Goal: Contribute content: Contribute content

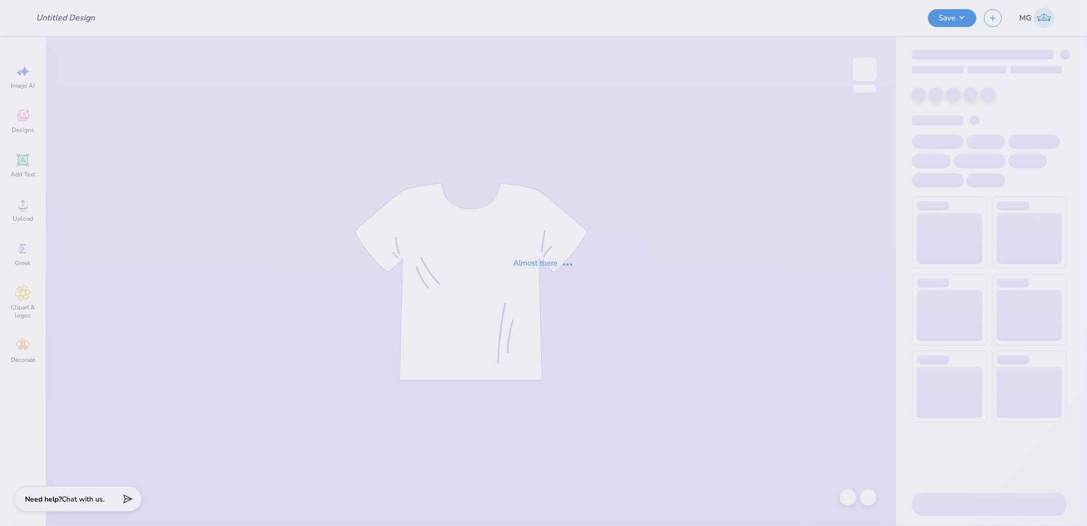
type input "Paint Wars 2025"
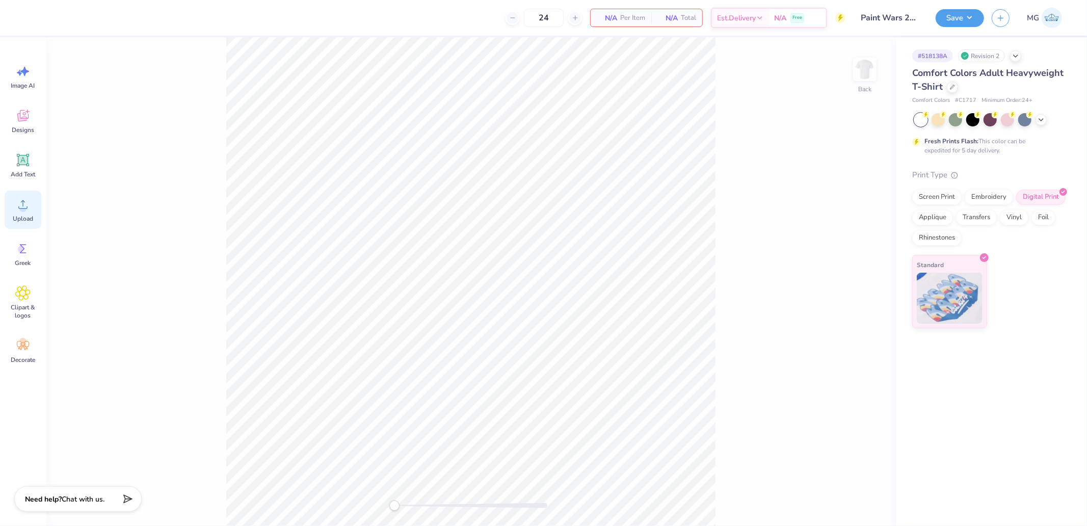
click at [22, 205] on circle at bounding box center [22, 208] width 7 height 7
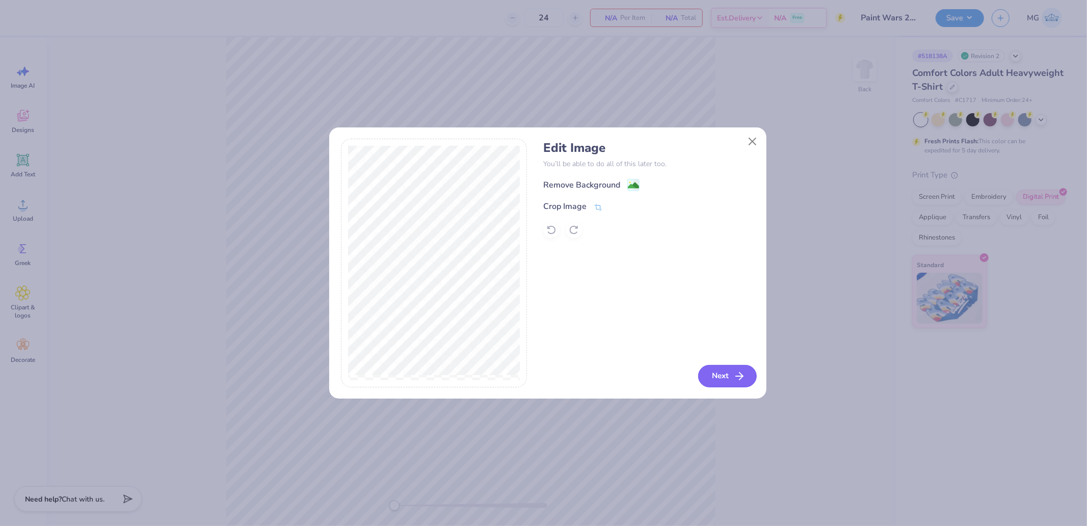
click at [704, 364] on div "Edit Image You’ll be able to do all of this later too. Remove Background Crop I…" at bounding box center [649, 263] width 212 height 249
click at [714, 373] on button "Next" at bounding box center [727, 376] width 59 height 22
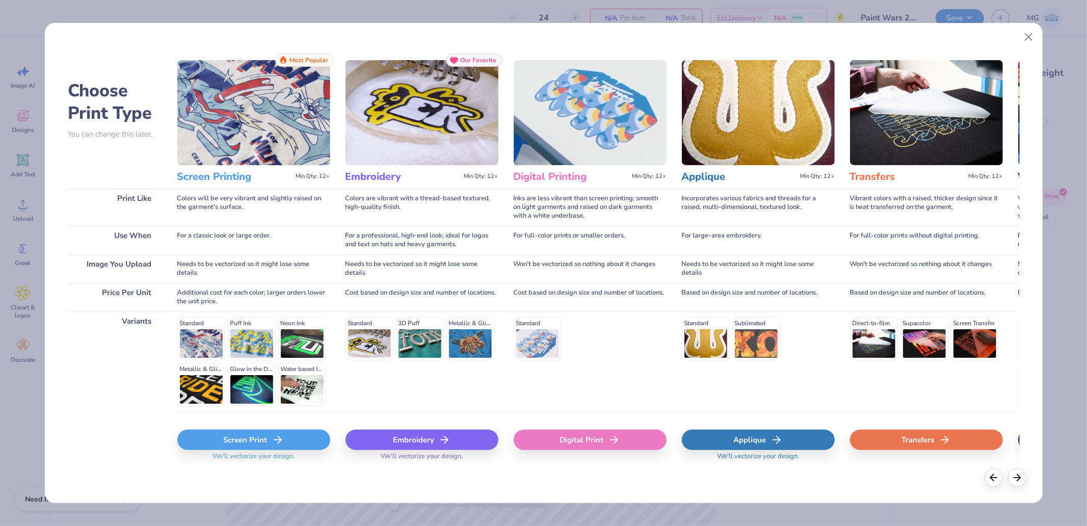
click at [593, 436] on div "Digital Print" at bounding box center [590, 440] width 153 height 20
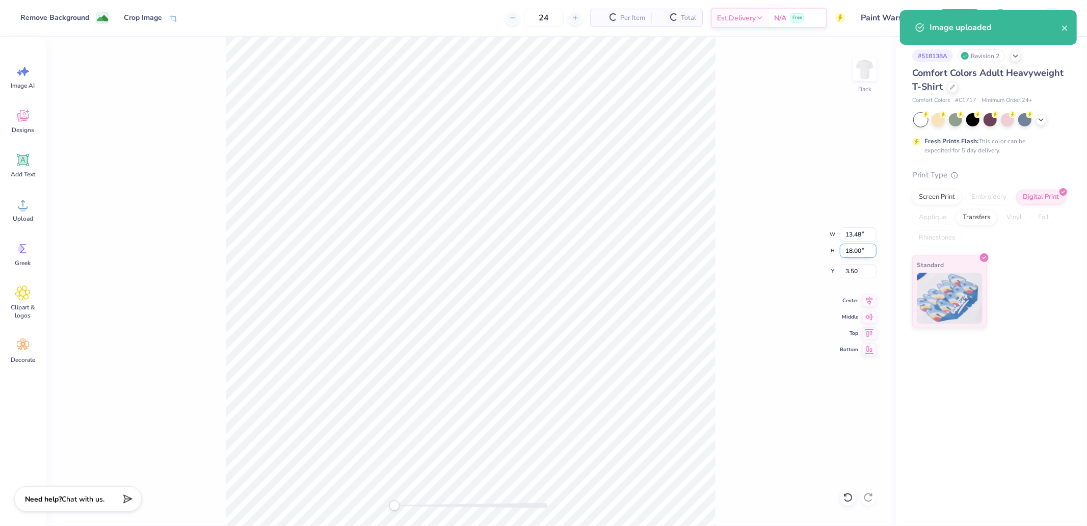
click at [850, 249] on input "18.00" at bounding box center [858, 251] width 37 height 14
type input "14"
type input "10.49"
type input "14.00"
type input "5.50"
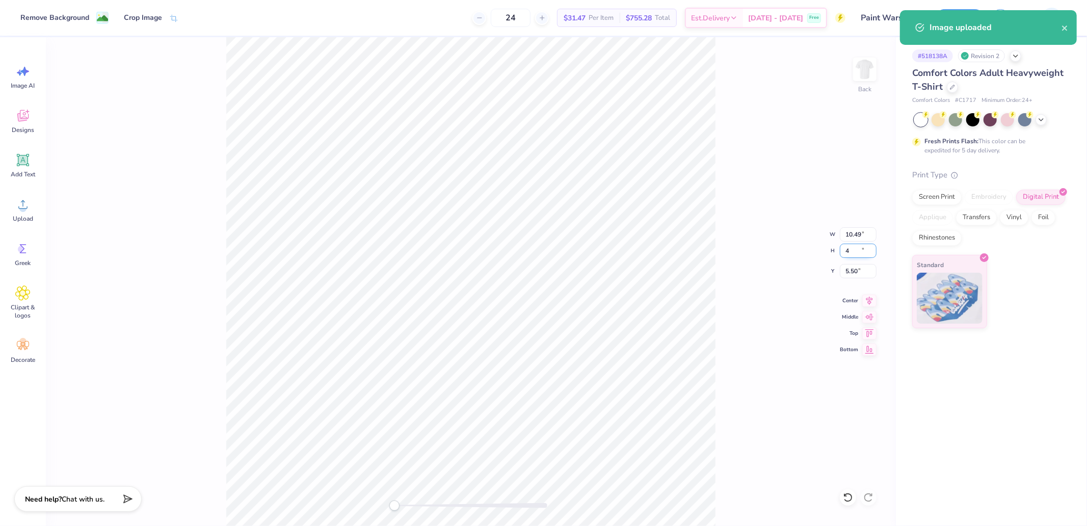
type input "4"
type input "3.00"
type input "4.00"
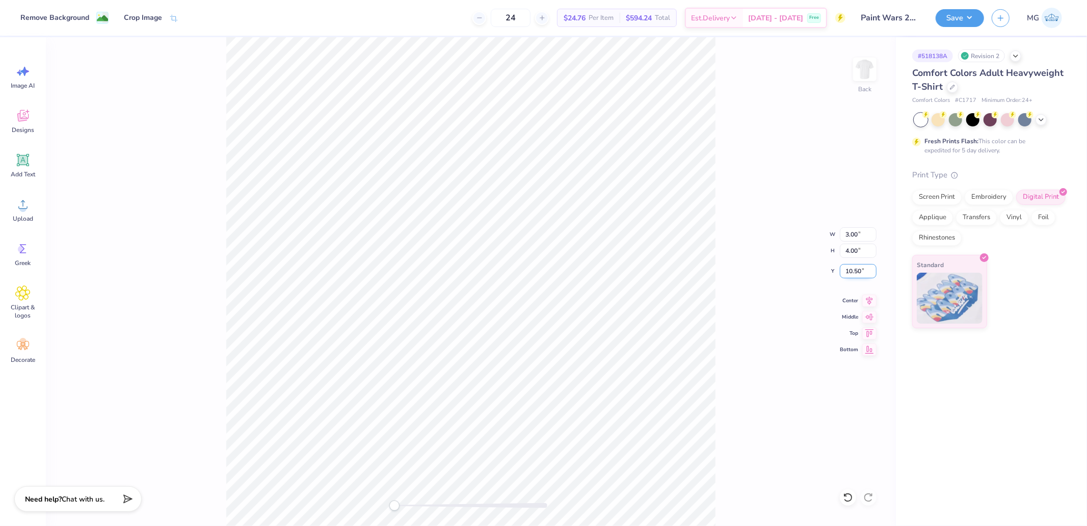
click at [860, 277] on input "10.50" at bounding box center [858, 271] width 37 height 14
type input "3"
click at [866, 79] on img at bounding box center [865, 69] width 41 height 41
click at [21, 211] on circle at bounding box center [22, 208] width 7 height 7
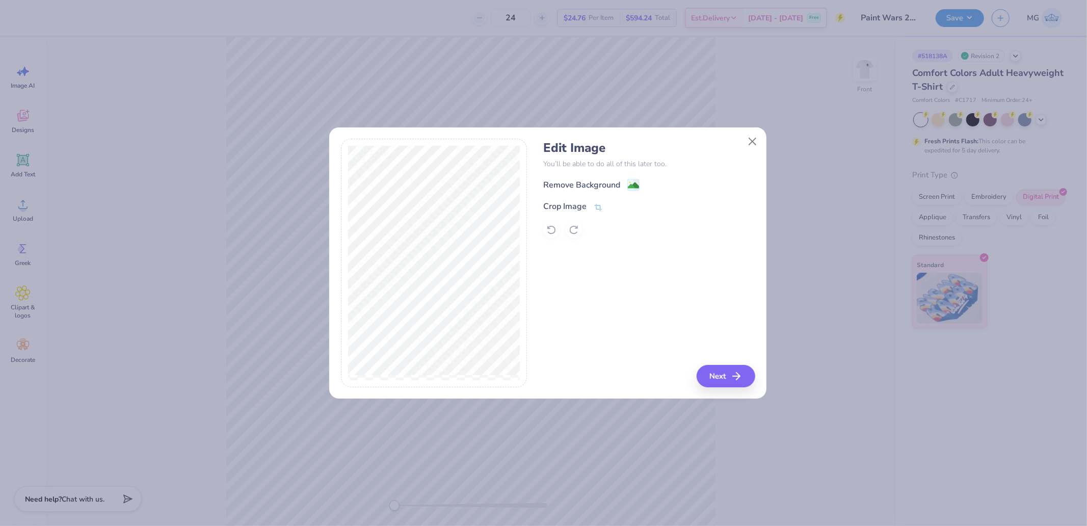
click at [737, 360] on div "Edit Image You’ll be able to do all of this later too. Remove Background Crop I…" at bounding box center [649, 263] width 212 height 249
click at [734, 373] on icon "button" at bounding box center [740, 376] width 12 height 12
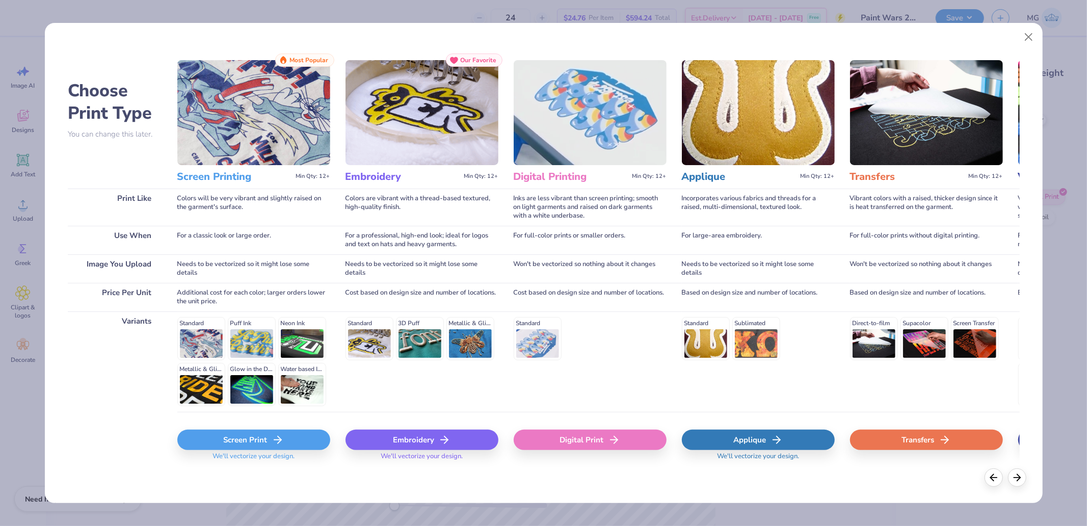
click at [587, 430] on div "Digital Print" at bounding box center [590, 440] width 153 height 20
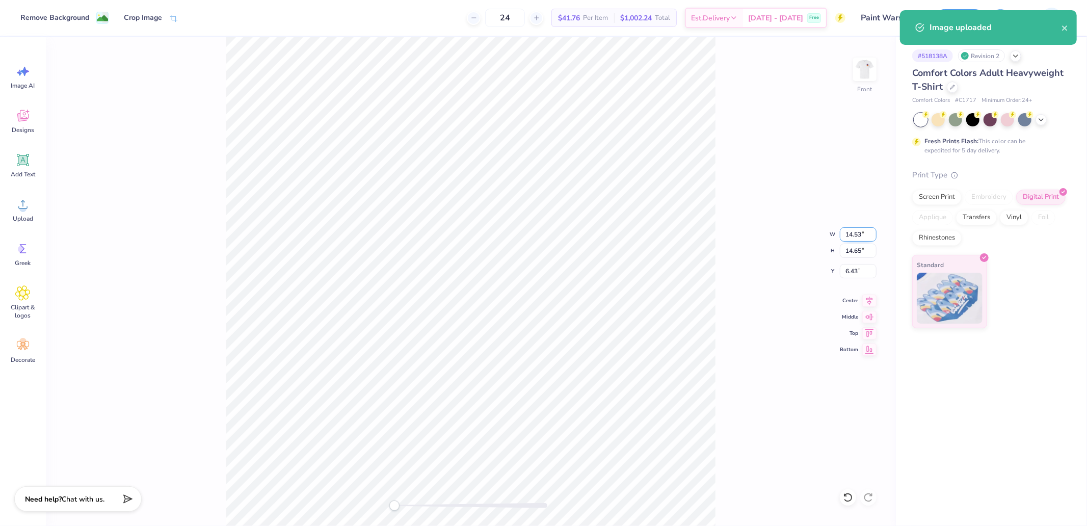
click at [849, 234] on input "14.53" at bounding box center [858, 234] width 37 height 14
type input "12.50"
type input "12.60"
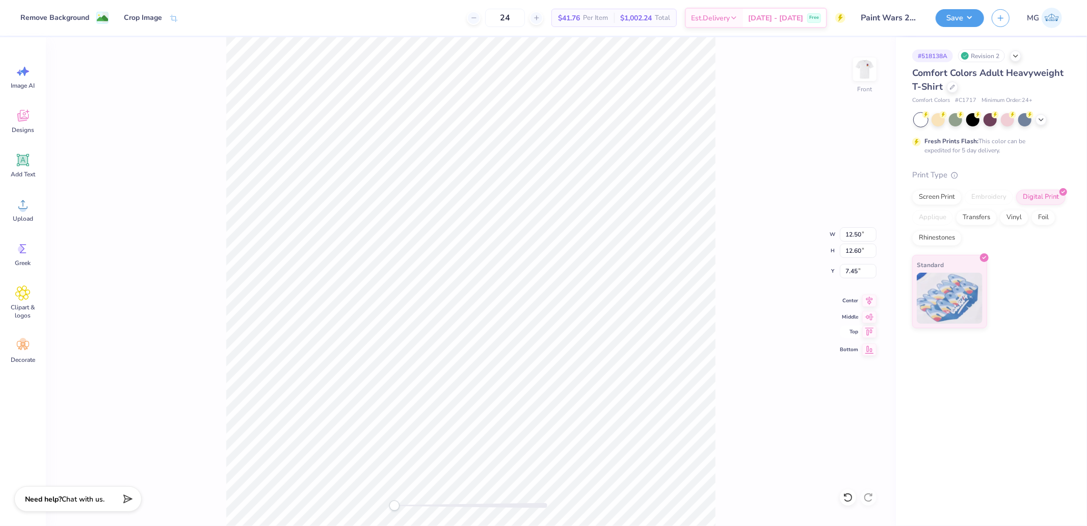
drag, startPoint x: 868, startPoint y: 333, endPoint x: 865, endPoint y: 302, distance: 30.7
click at [868, 332] on icon at bounding box center [870, 332] width 9 height 8
click at [857, 271] on input "7.45" at bounding box center [858, 271] width 37 height 14
type input "3"
click at [750, 255] on div "Front W 12.50 12.50 " H 12.60 12.60 " Y 3 3 " Center Middle Top Bottom" at bounding box center [471, 281] width 850 height 489
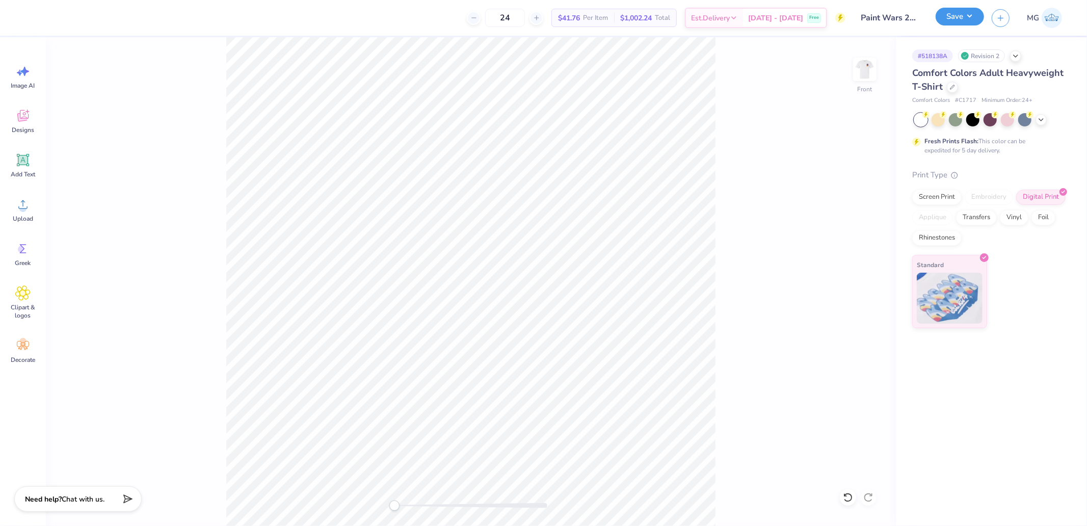
click at [966, 20] on button "Save" at bounding box center [960, 17] width 48 height 18
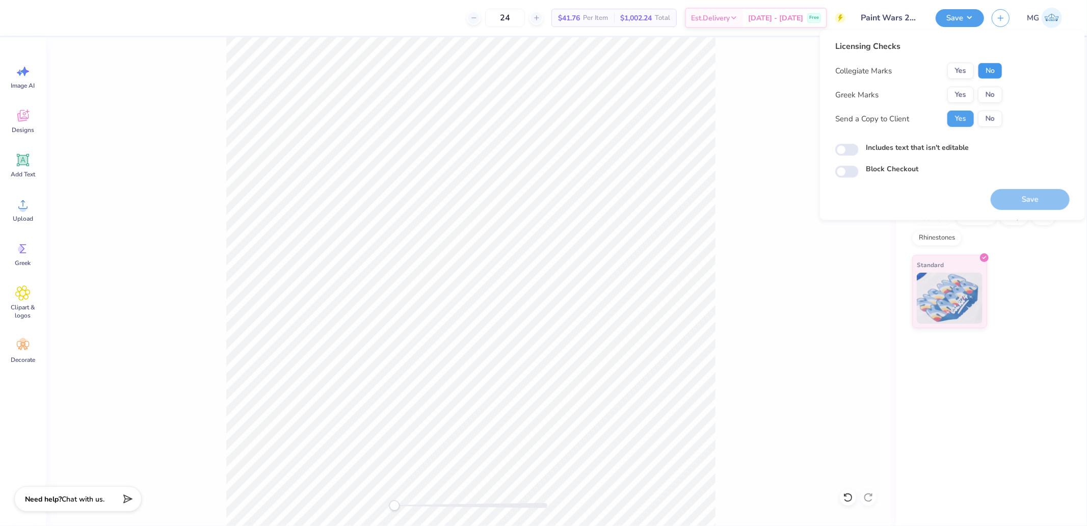
click at [992, 73] on button "No" at bounding box center [990, 71] width 24 height 16
click at [979, 94] on button "No" at bounding box center [990, 95] width 24 height 16
click at [962, 97] on button "Yes" at bounding box center [961, 95] width 27 height 16
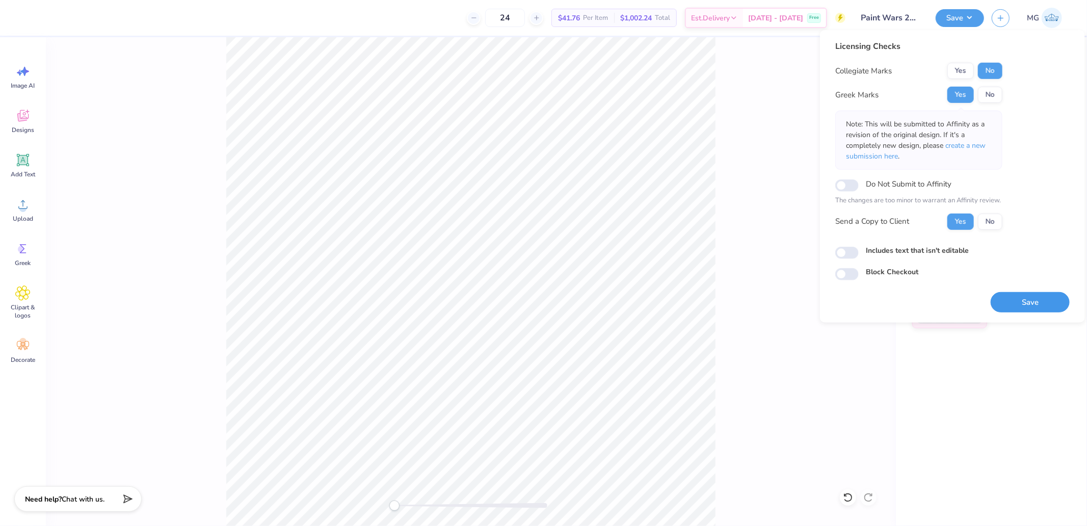
click at [1013, 301] on button "Save" at bounding box center [1030, 302] width 79 height 21
